Goal: Information Seeking & Learning: Find specific fact

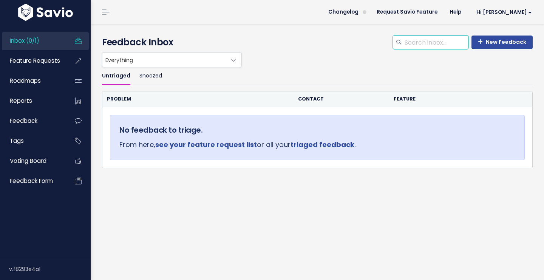
click at [440, 42] on input "search" at bounding box center [436, 43] width 65 height 14
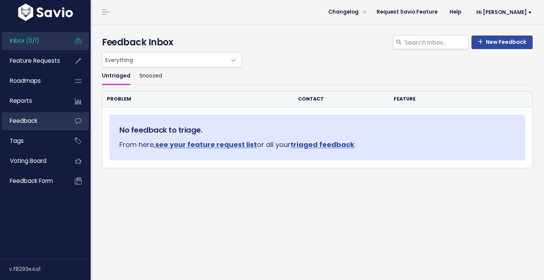
click at [46, 124] on link "Feedback" at bounding box center [32, 120] width 61 height 17
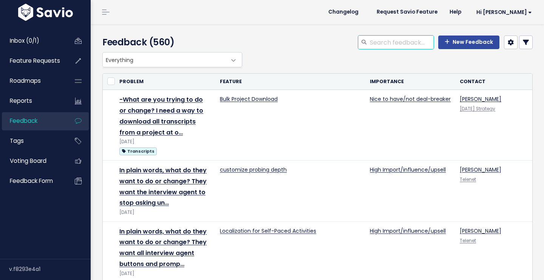
click at [389, 44] on input "search" at bounding box center [401, 43] width 65 height 14
type input "adelphi"
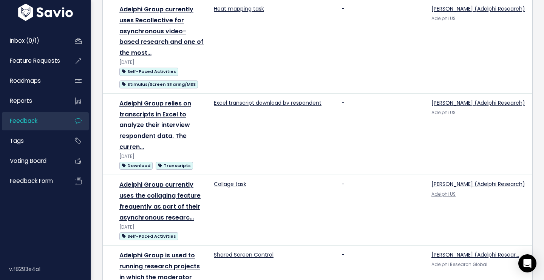
scroll to position [1389, 0]
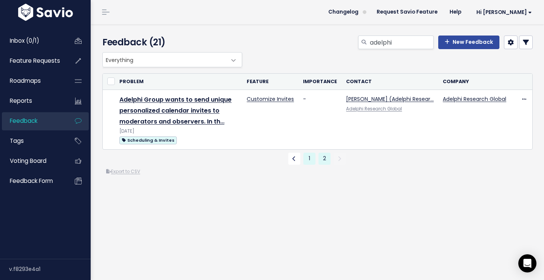
click at [310, 157] on link "1" at bounding box center [309, 159] width 12 height 12
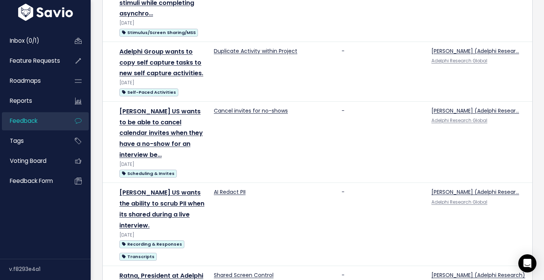
scroll to position [863, 0]
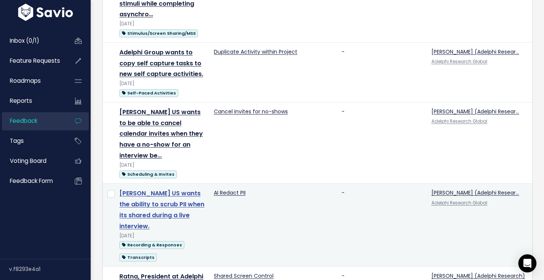
click at [179, 189] on link "Adelphi US wants the ability to scrub PII when its shared during a live intervi…" at bounding box center [161, 209] width 85 height 41
